Goal: Task Accomplishment & Management: Manage account settings

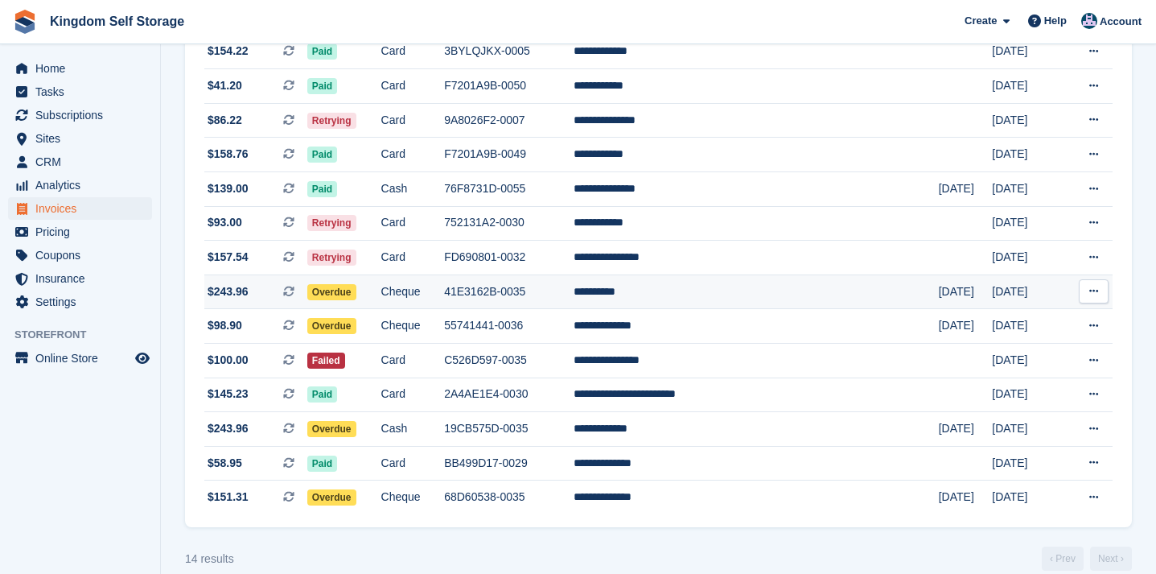
scroll to position [251, 0]
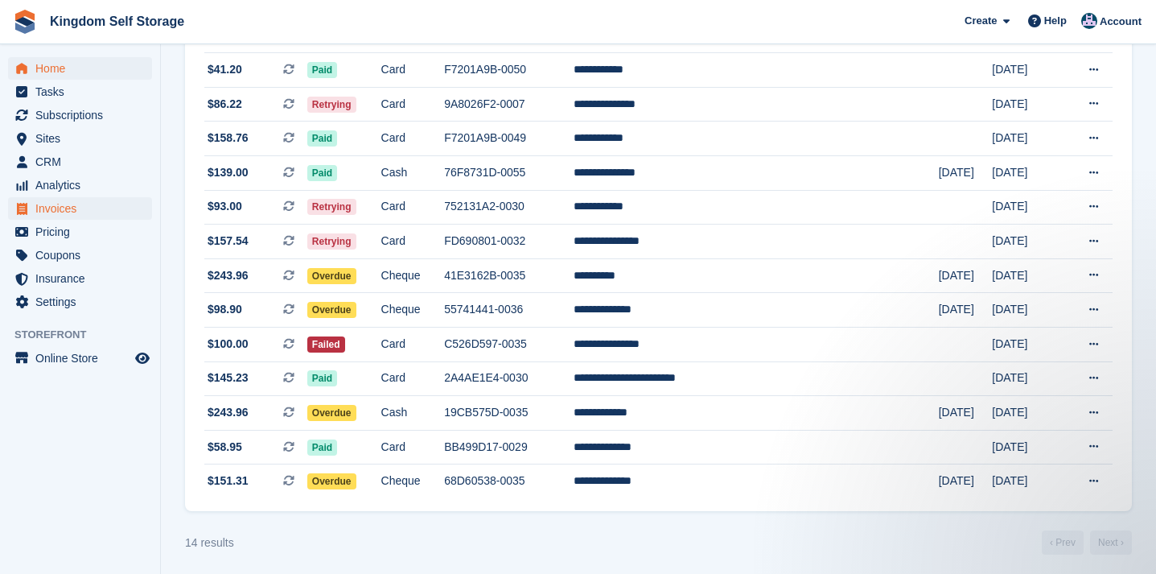
click at [64, 66] on span "Home" at bounding box center [83, 68] width 97 height 23
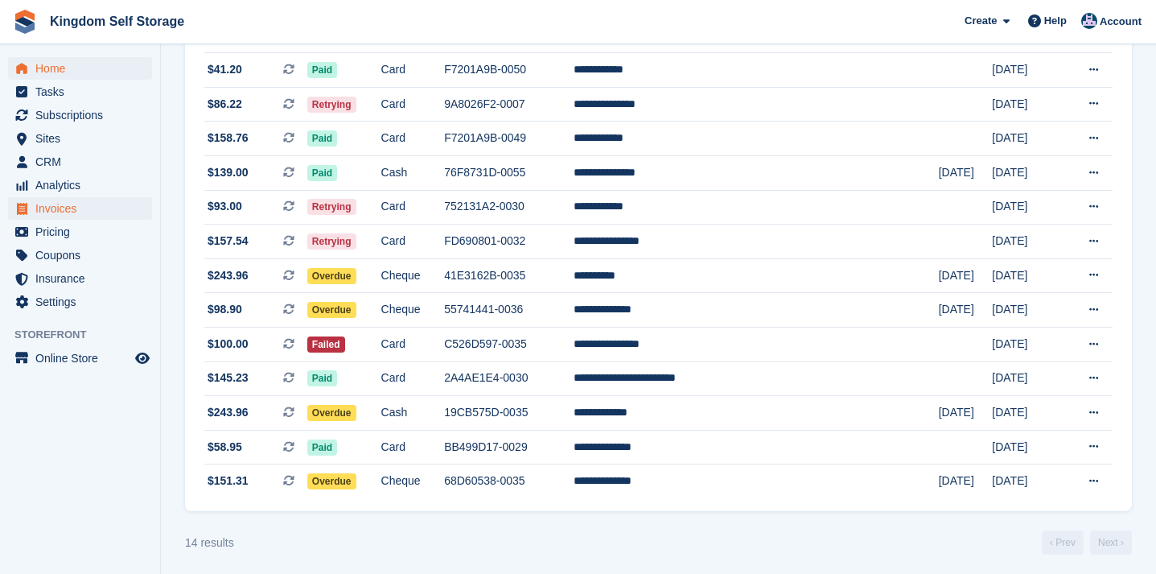
click at [45, 72] on span "Home" at bounding box center [83, 68] width 97 height 23
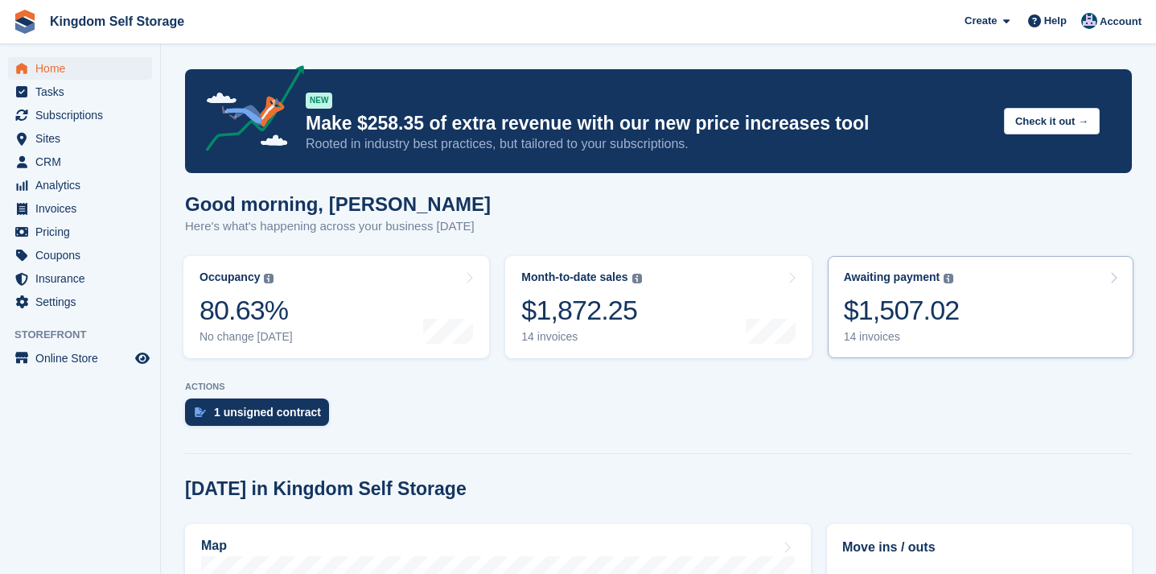
click at [939, 317] on div "$1,507.02" at bounding box center [902, 310] width 116 height 33
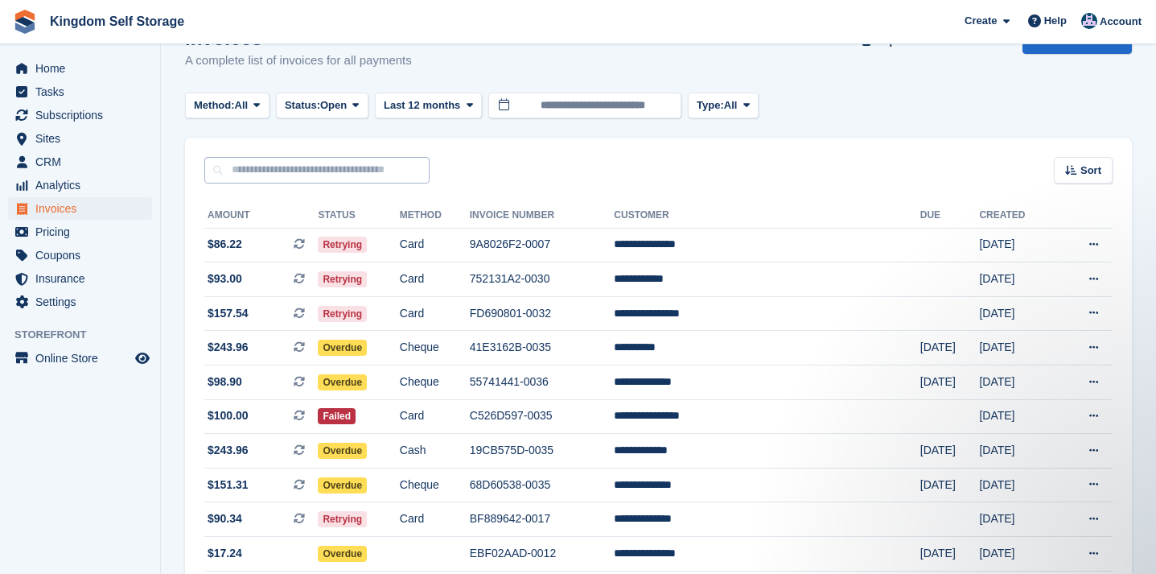
scroll to position [39, 0]
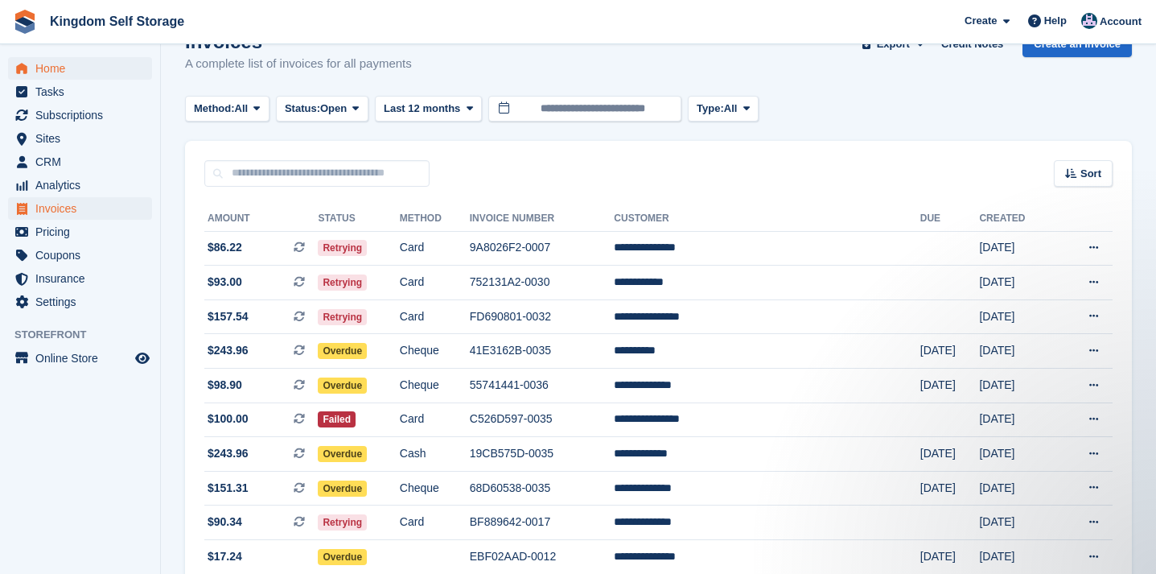
click at [44, 64] on span "Home" at bounding box center [83, 68] width 97 height 23
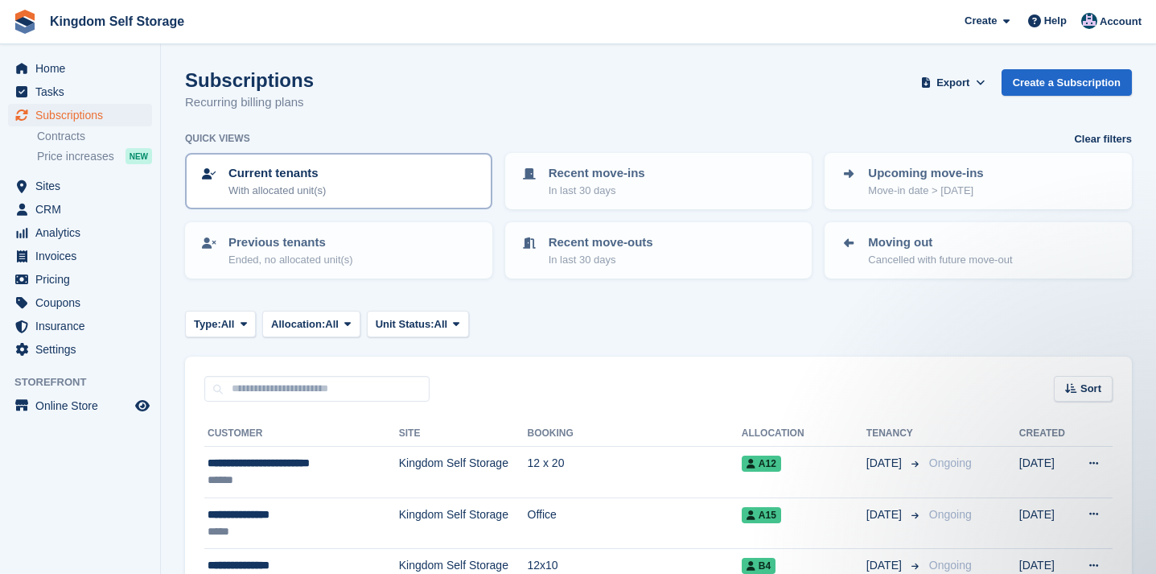
click at [301, 188] on p "With allocated unit(s)" at bounding box center [277, 191] width 97 height 16
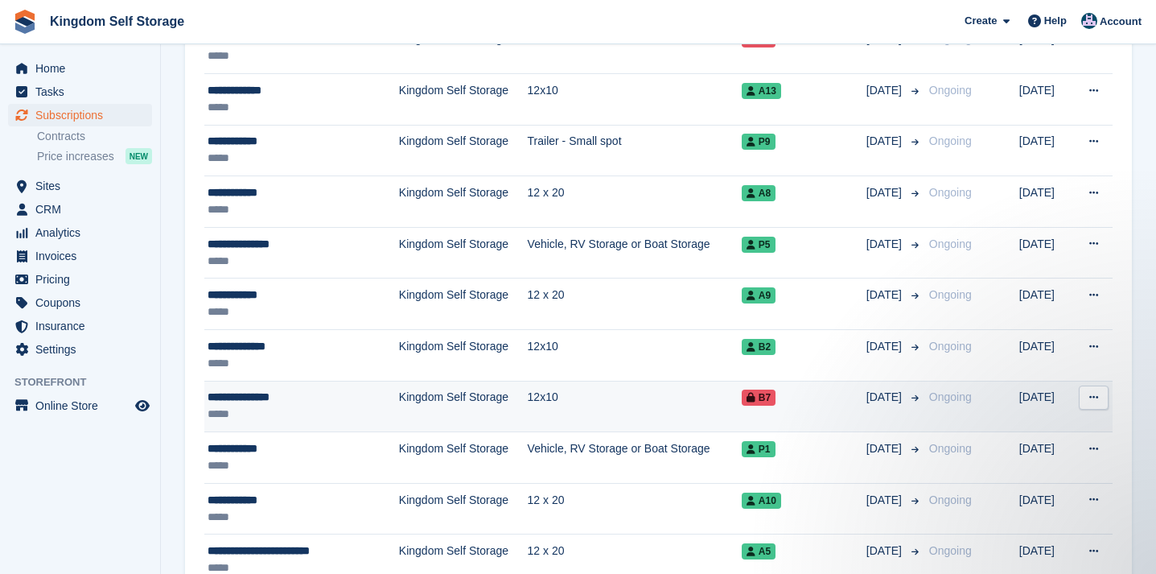
scroll to position [1136, 0]
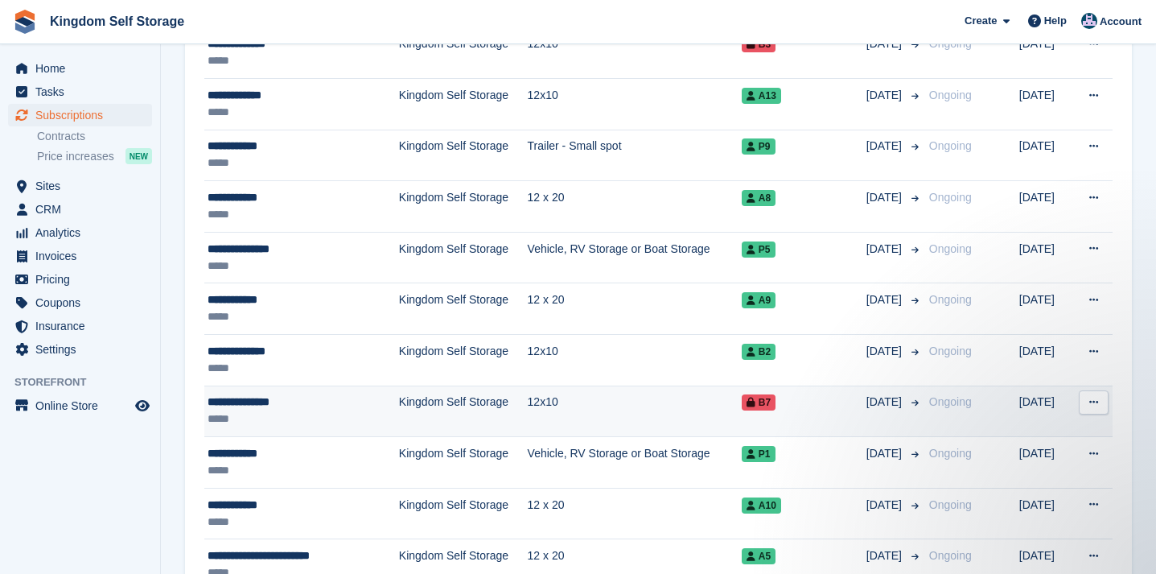
click at [288, 414] on div "*****" at bounding box center [289, 418] width 163 height 17
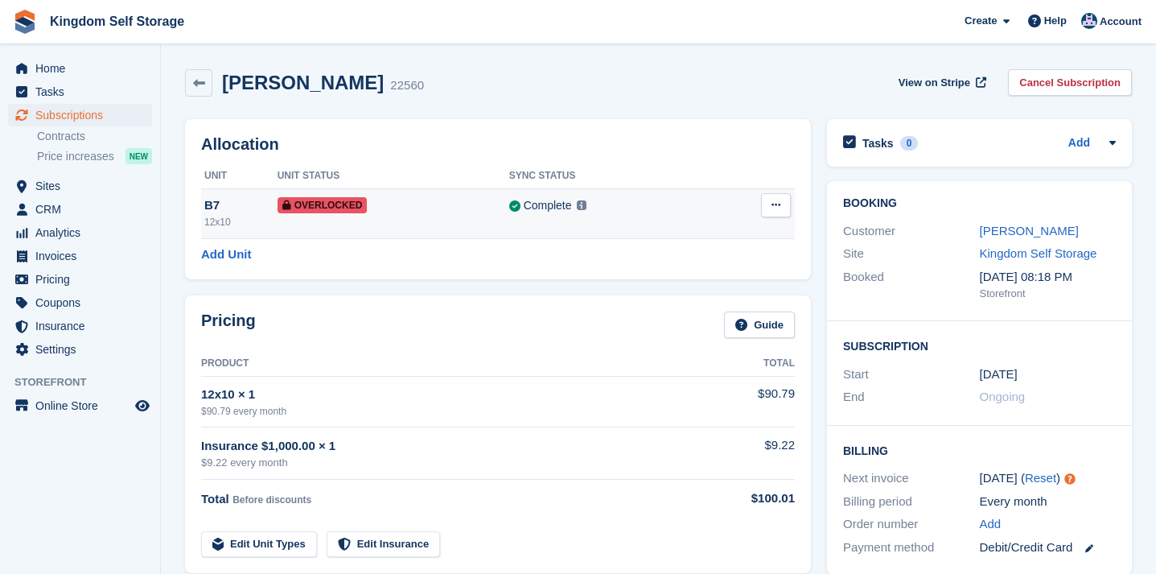
click at [777, 208] on icon at bounding box center [776, 205] width 9 height 10
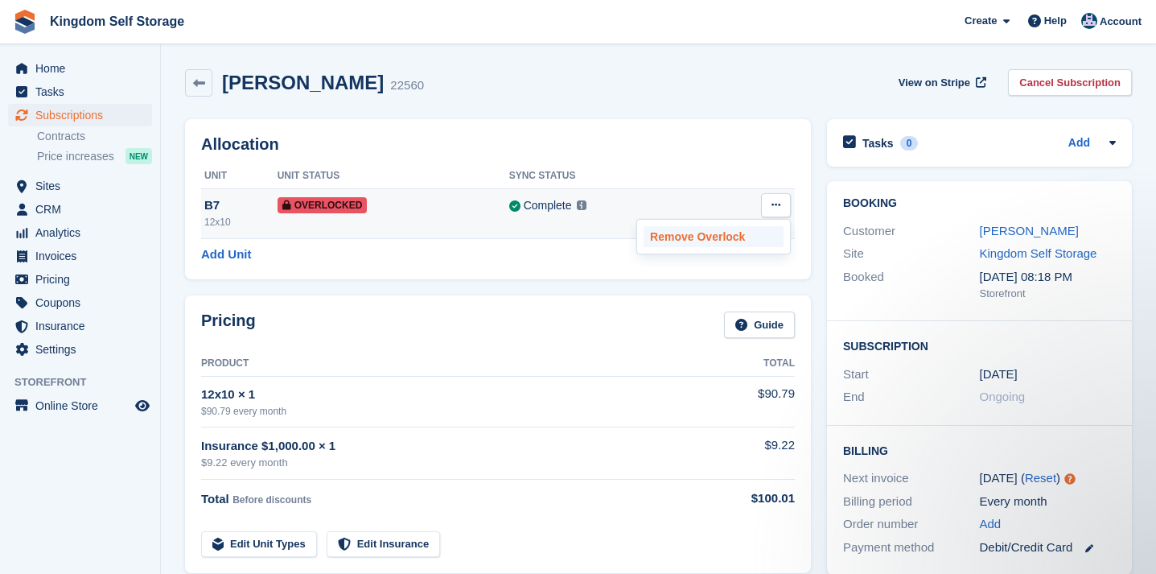
click at [720, 237] on p "Remove Overlock" at bounding box center [714, 236] width 140 height 21
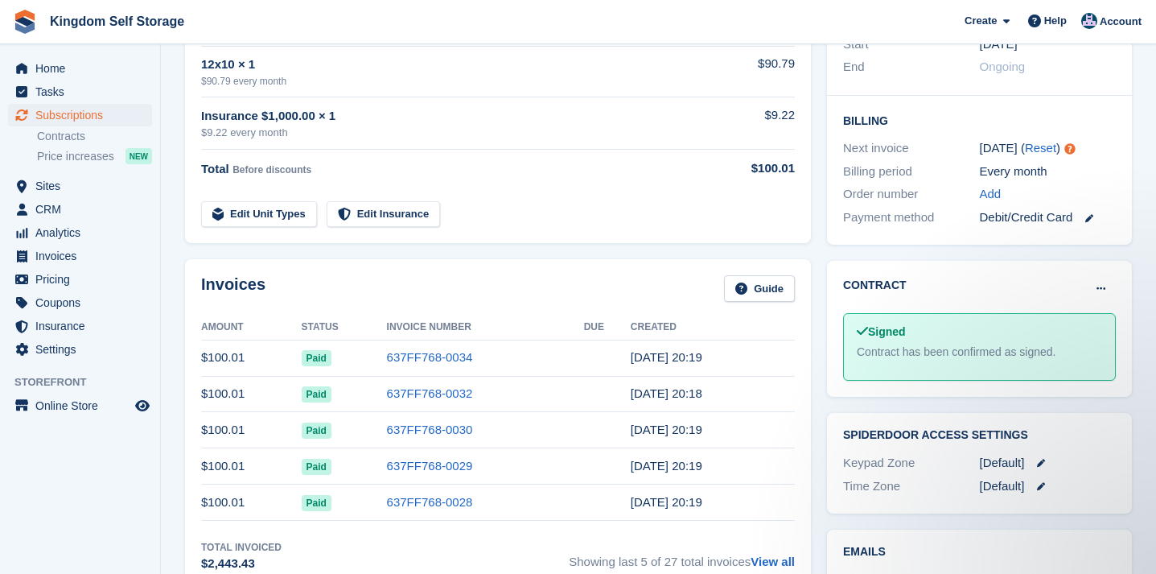
scroll to position [348, 0]
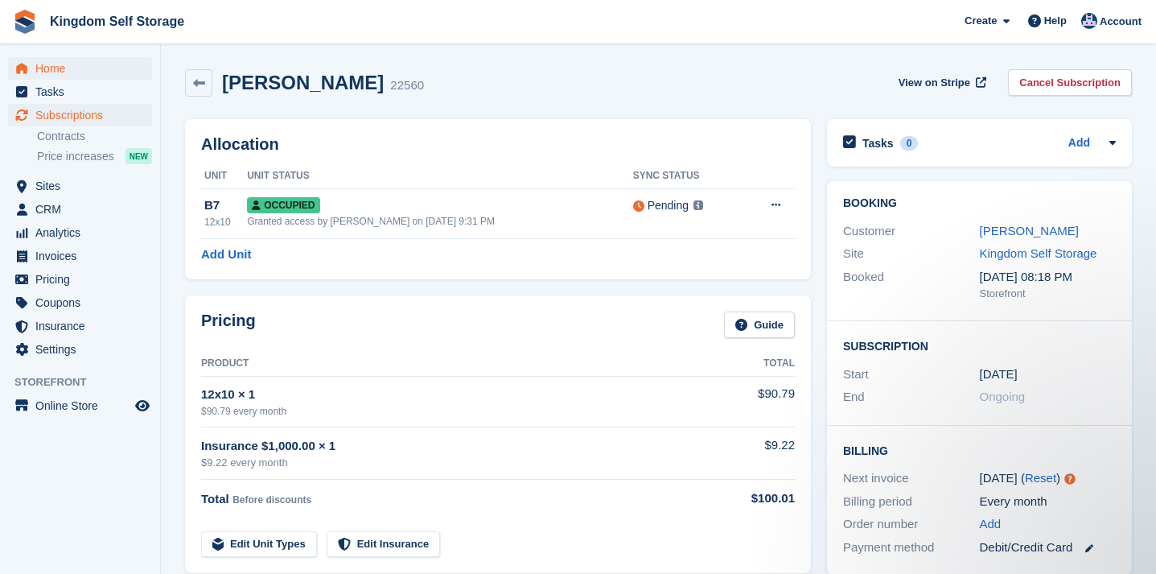
click at [54, 74] on span "Home" at bounding box center [83, 68] width 97 height 23
